Goal: Share content

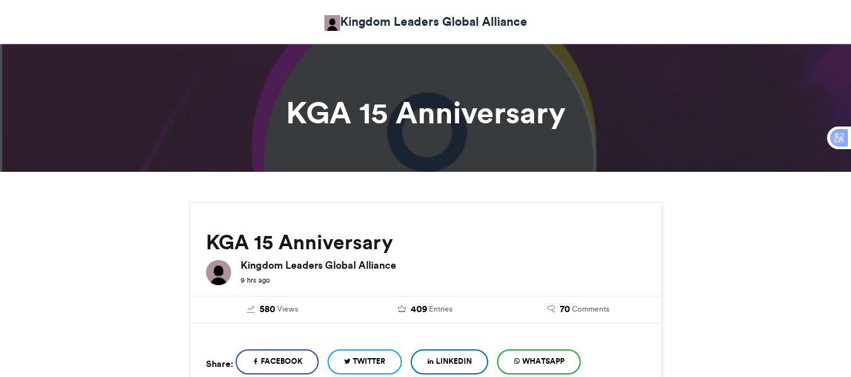
scroll to position [779, 0]
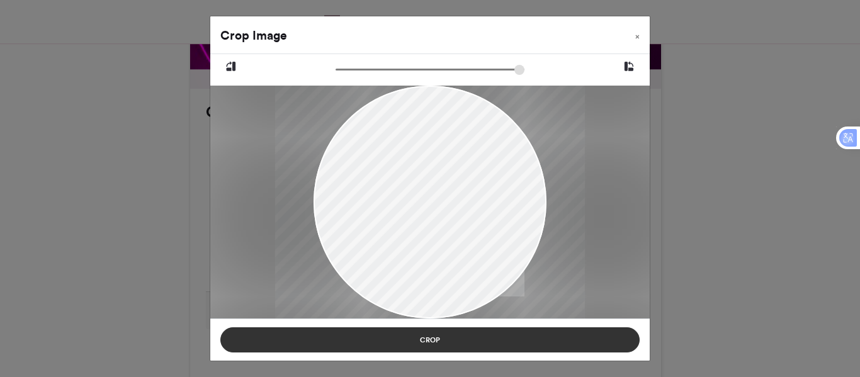
click at [443, 350] on button "Crop" at bounding box center [429, 339] width 419 height 25
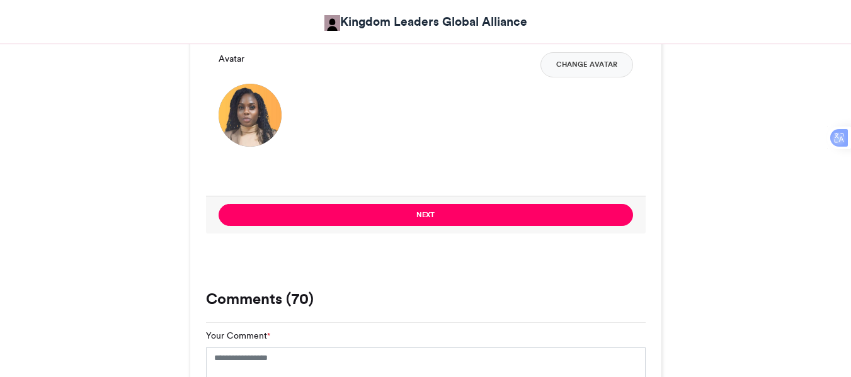
scroll to position [896, 0]
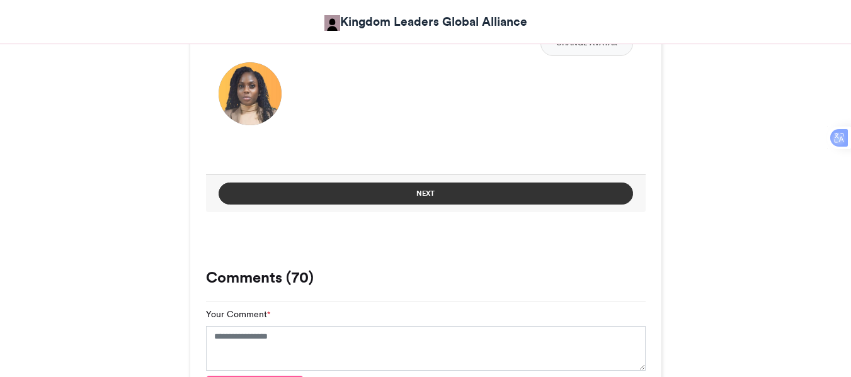
click at [451, 196] on button "Next" at bounding box center [426, 194] width 414 height 22
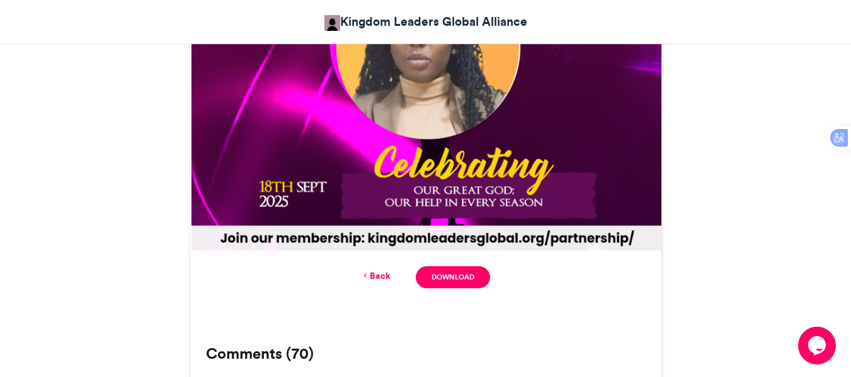
scroll to position [640, 0]
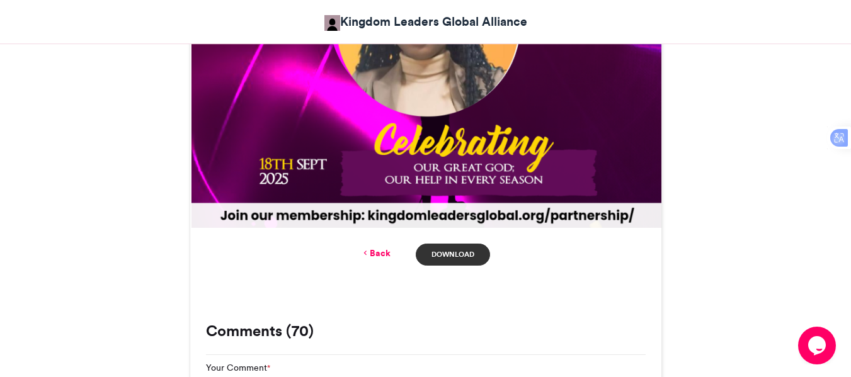
click at [458, 251] on link "Download" at bounding box center [453, 255] width 74 height 22
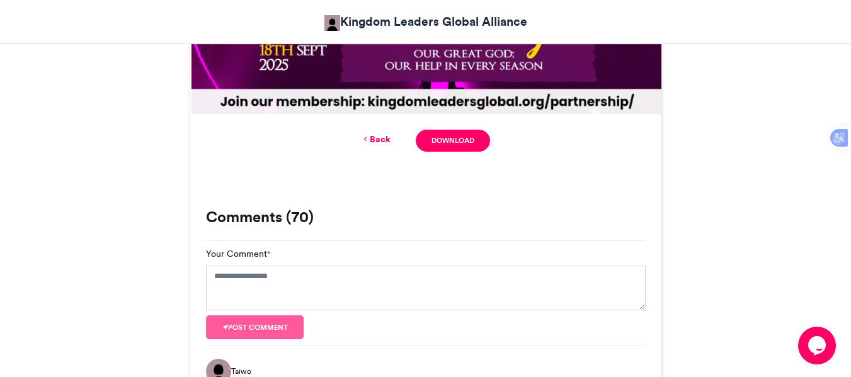
scroll to position [754, 0]
click at [322, 299] on textarea "Your Comment *" at bounding box center [426, 287] width 440 height 45
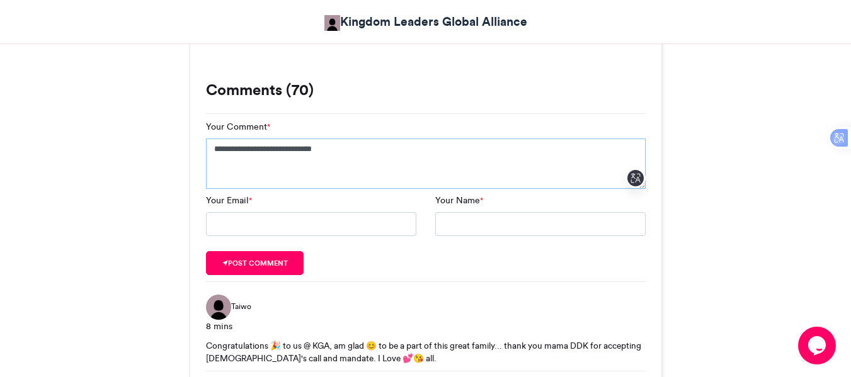
scroll to position [882, 0]
type textarea "**********"
click at [492, 214] on input "Your Name *" at bounding box center [540, 224] width 210 height 24
type input "****"
click at [416, 230] on input "Your Email *" at bounding box center [311, 224] width 210 height 24
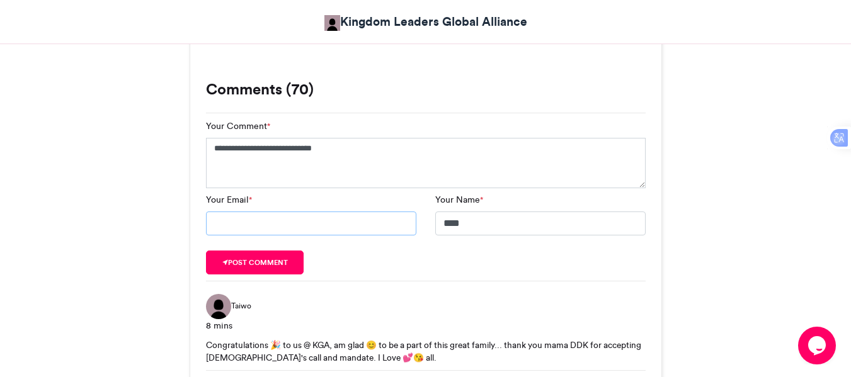
type input "**********"
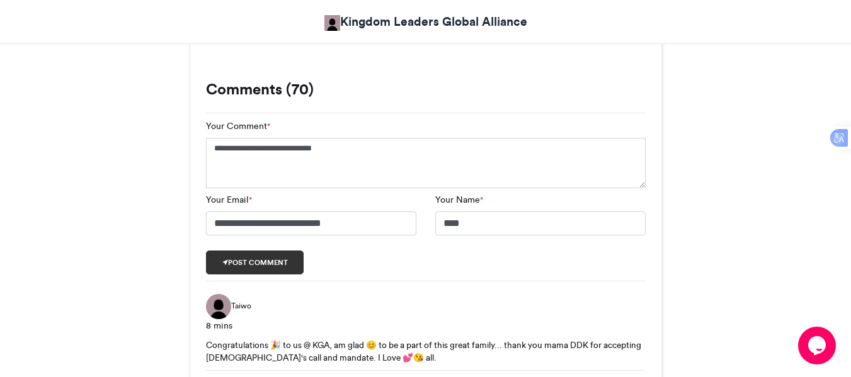
click at [284, 269] on button "Post comment" at bounding box center [255, 263] width 98 height 24
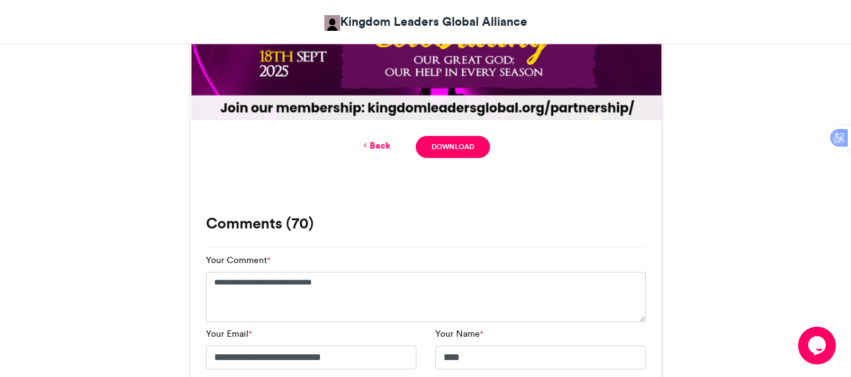
scroll to position [667, 0]
